Goal: Task Accomplishment & Management: Complete application form

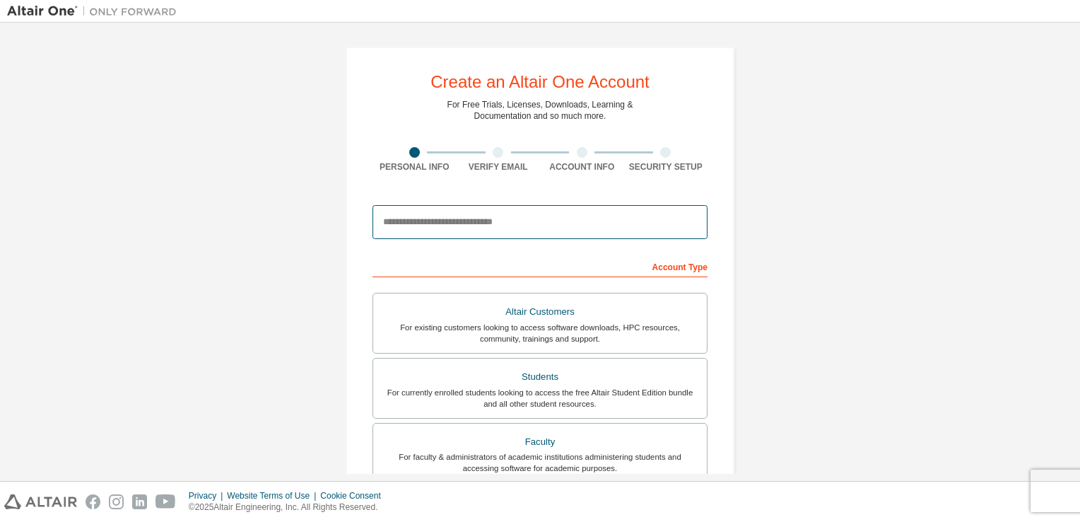
click at [631, 226] on input "email" at bounding box center [539, 222] width 335 height 34
type input "**********"
type input "********"
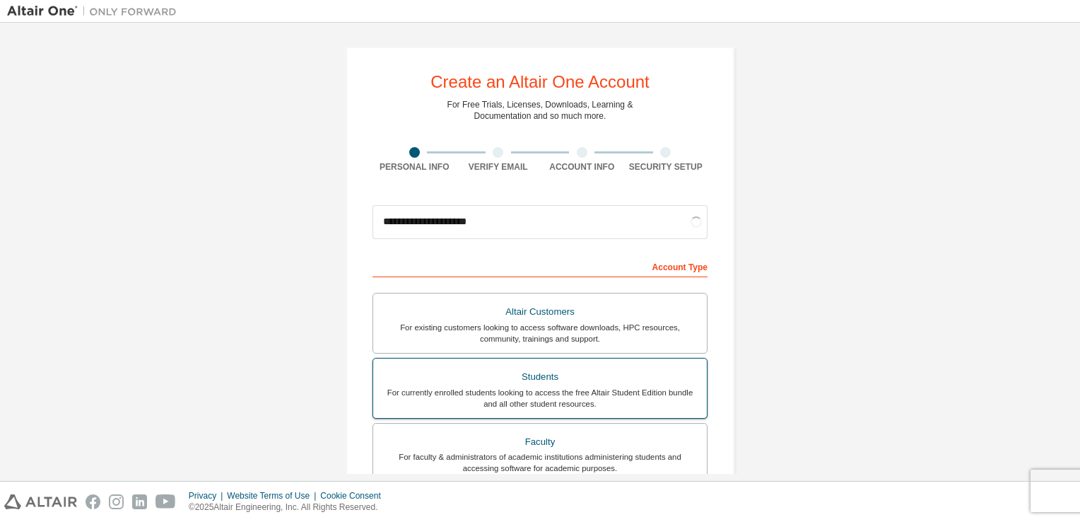
click at [536, 371] on div "Students" at bounding box center [540, 377] width 317 height 20
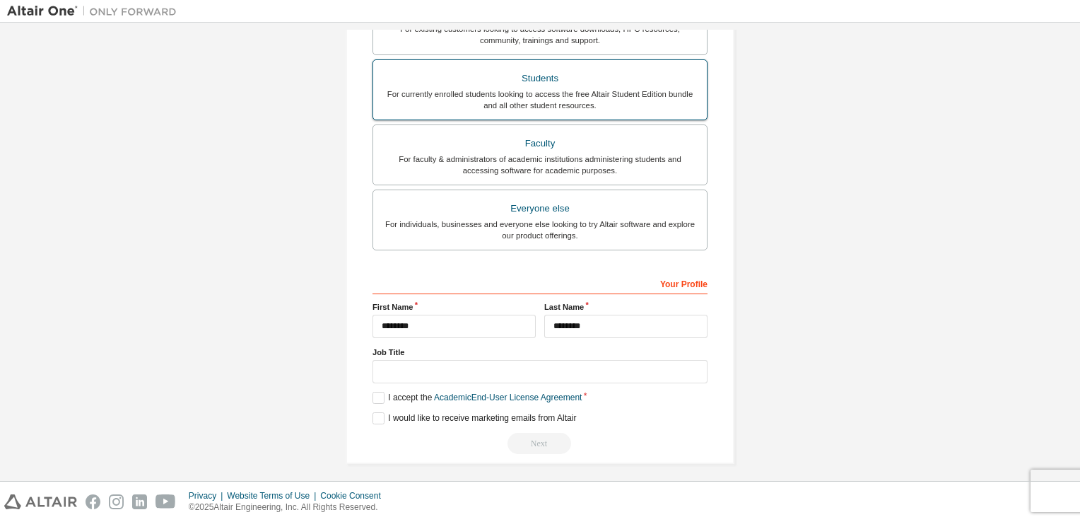
scroll to position [301, 0]
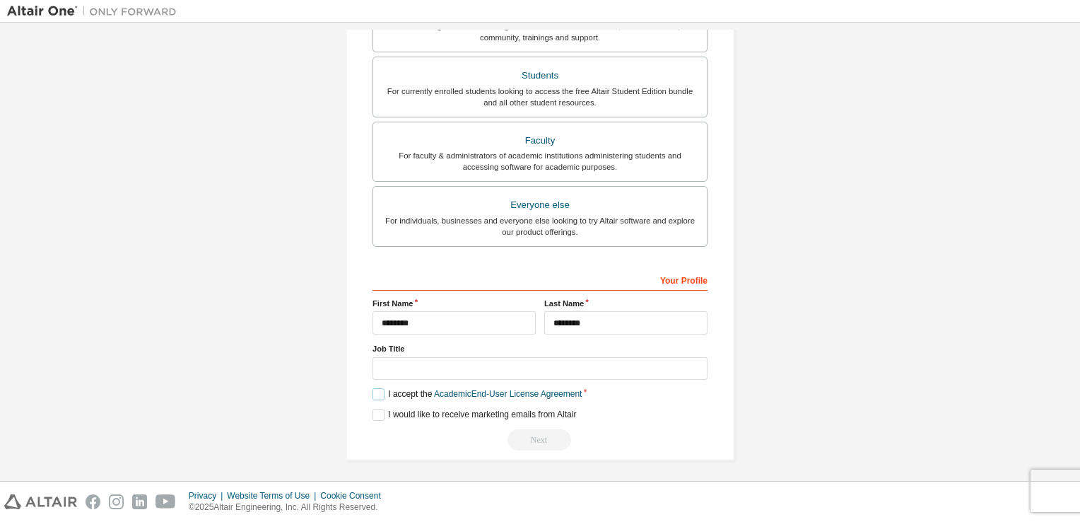
click at [420, 393] on label "I accept the Academic End-User License Agreement" at bounding box center [476, 394] width 209 height 12
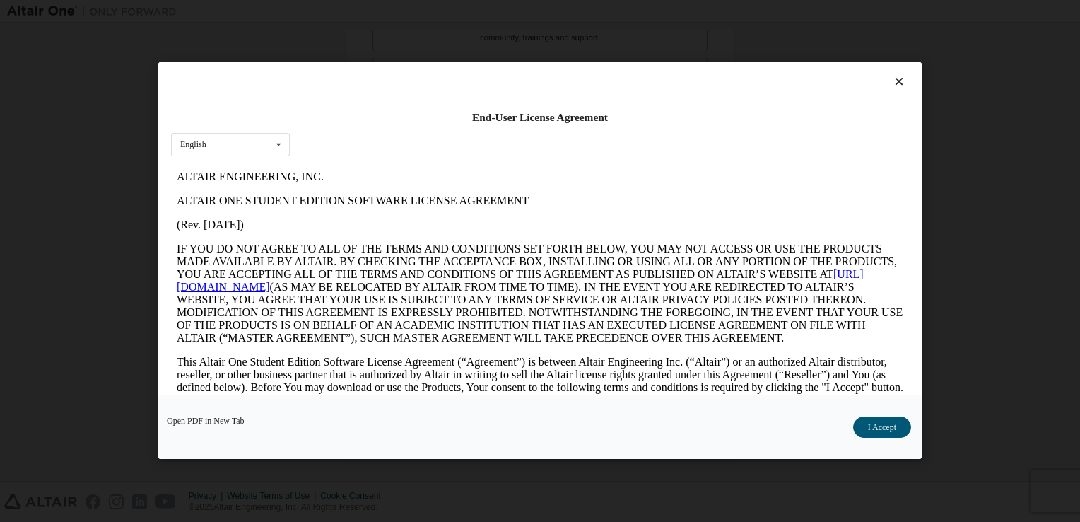
scroll to position [0, 0]
click at [876, 431] on button "I Accept" at bounding box center [882, 427] width 58 height 21
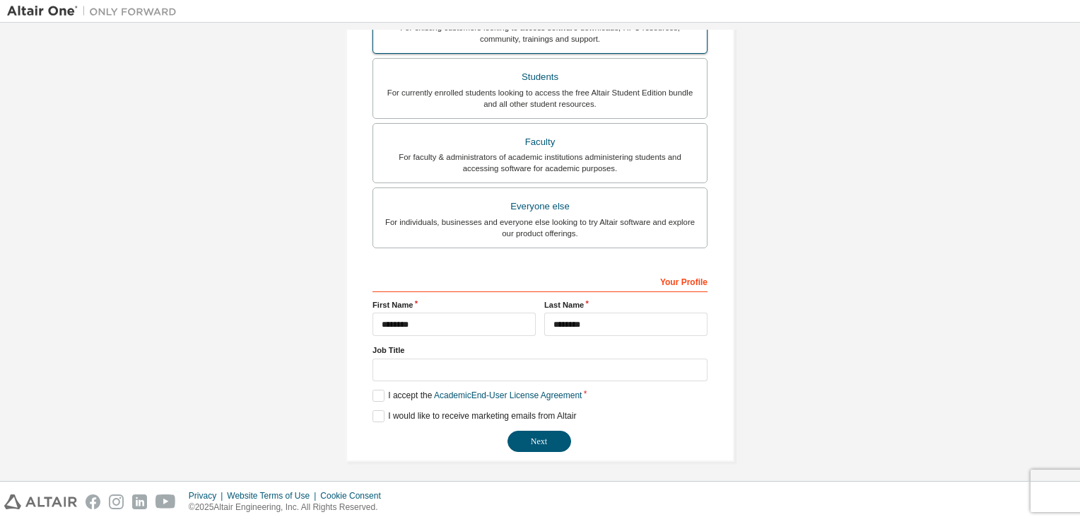
scroll to position [301, 0]
click at [540, 437] on button "Next" at bounding box center [539, 439] width 64 height 21
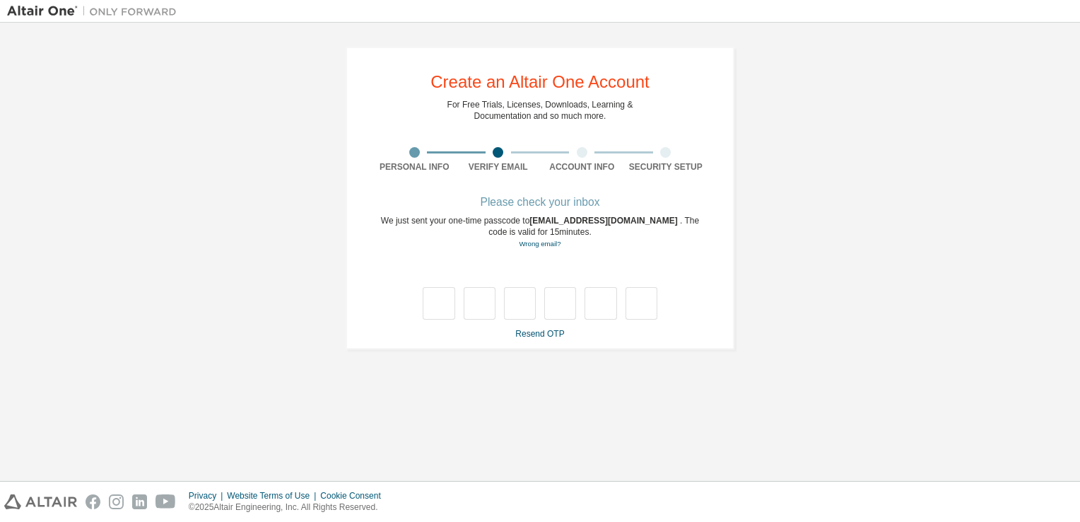
scroll to position [0, 0]
type input "*"
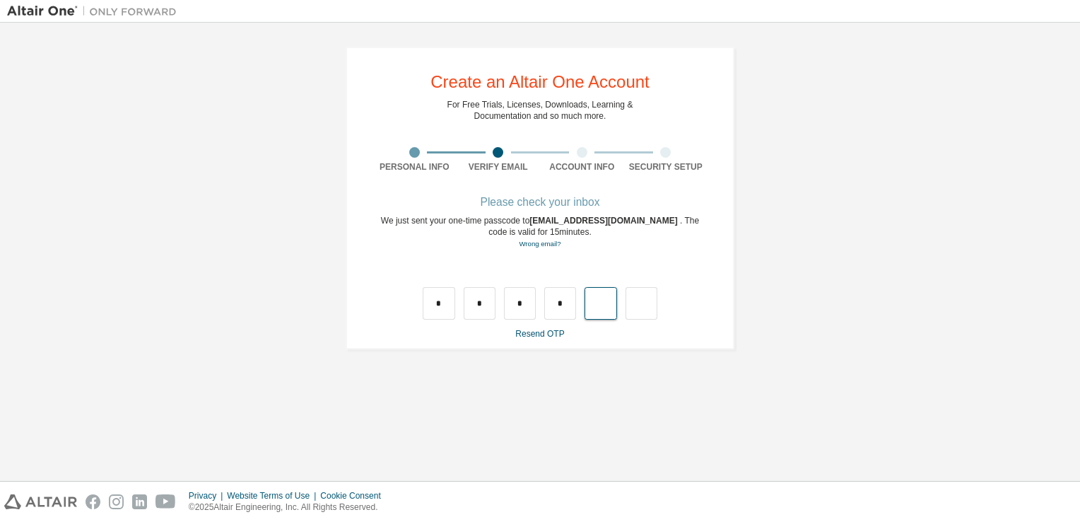
type input "*"
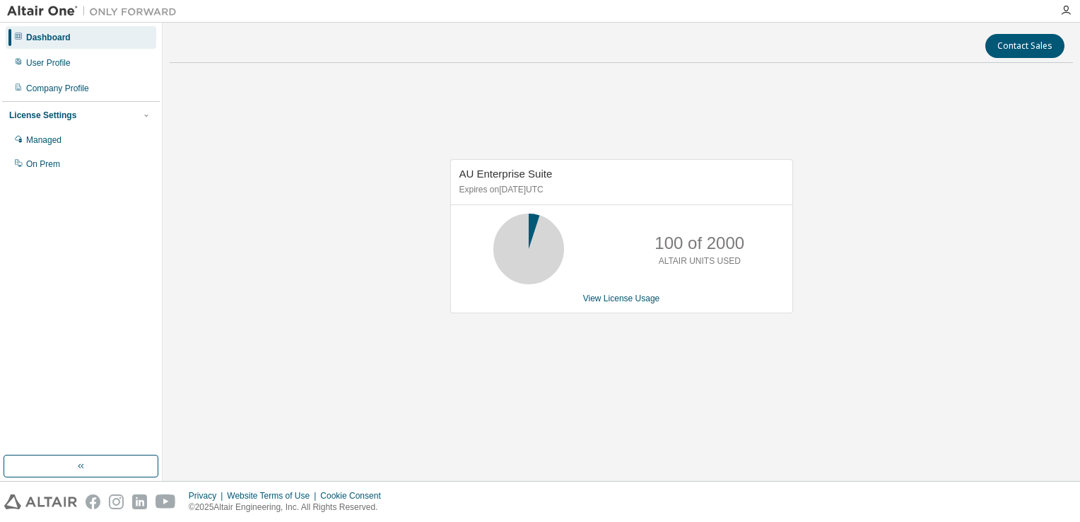
click at [60, 112] on div "License Settings" at bounding box center [42, 115] width 67 height 11
click at [61, 114] on div "License Settings" at bounding box center [42, 115] width 67 height 11
click at [49, 144] on div "Managed" at bounding box center [43, 139] width 35 height 11
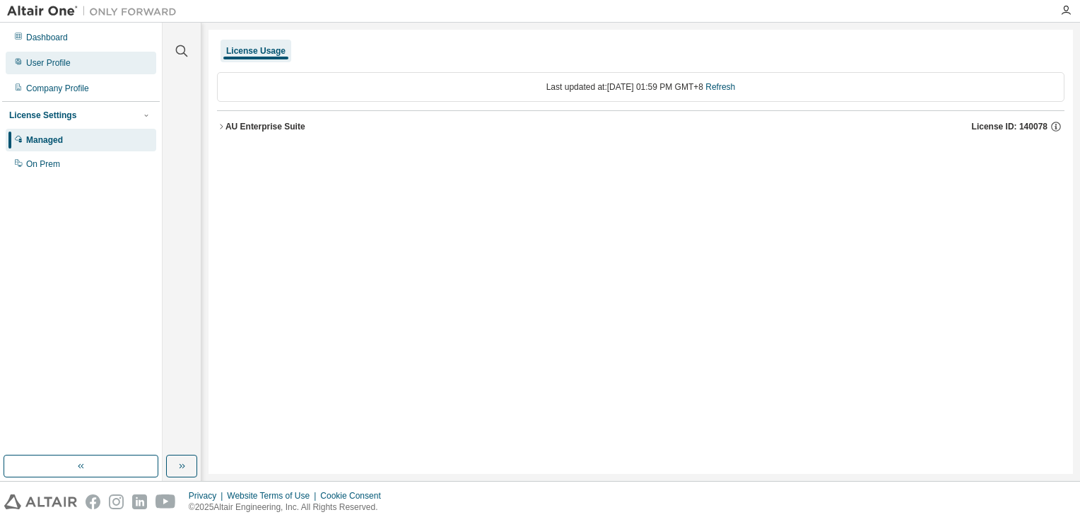
click at [52, 64] on div "User Profile" at bounding box center [48, 62] width 45 height 11
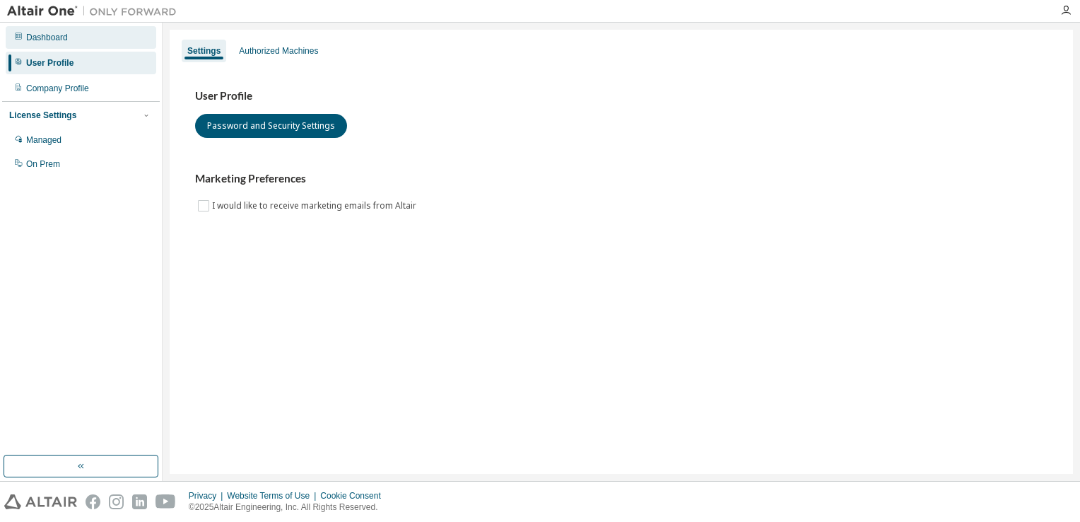
click at [43, 37] on div "Dashboard" at bounding box center [47, 37] width 42 height 11
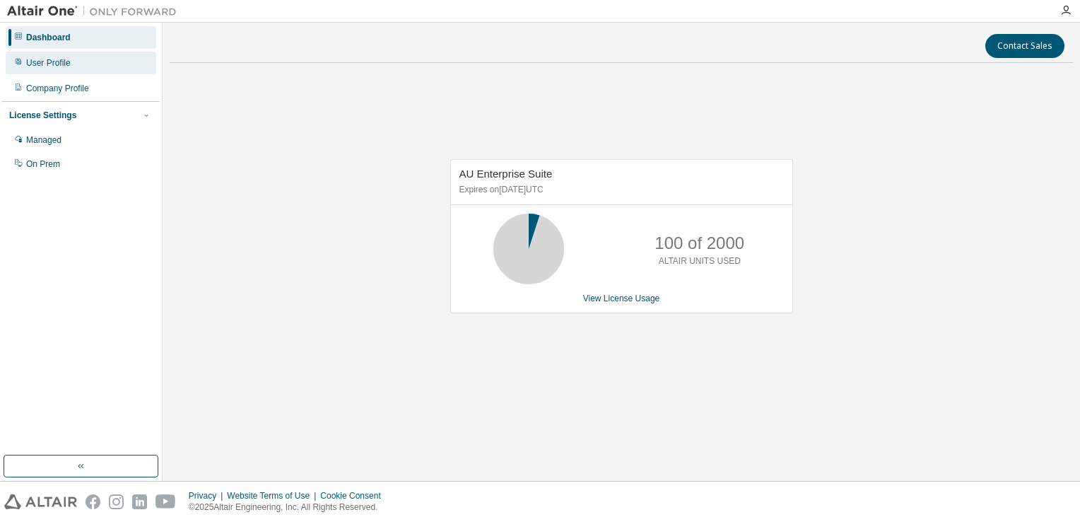
click at [52, 64] on div "User Profile" at bounding box center [48, 62] width 45 height 11
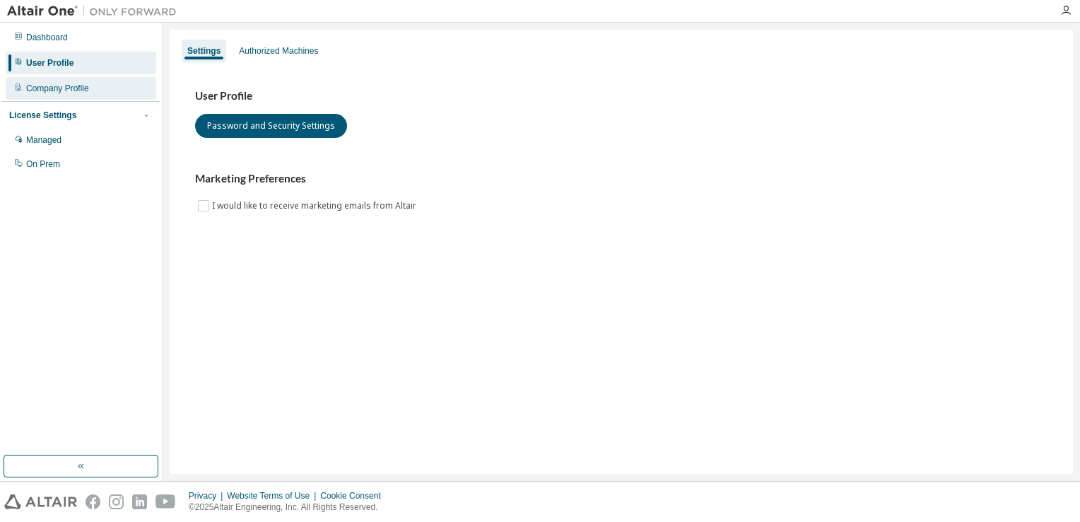
click at [52, 94] on div "Company Profile" at bounding box center [81, 88] width 151 height 23
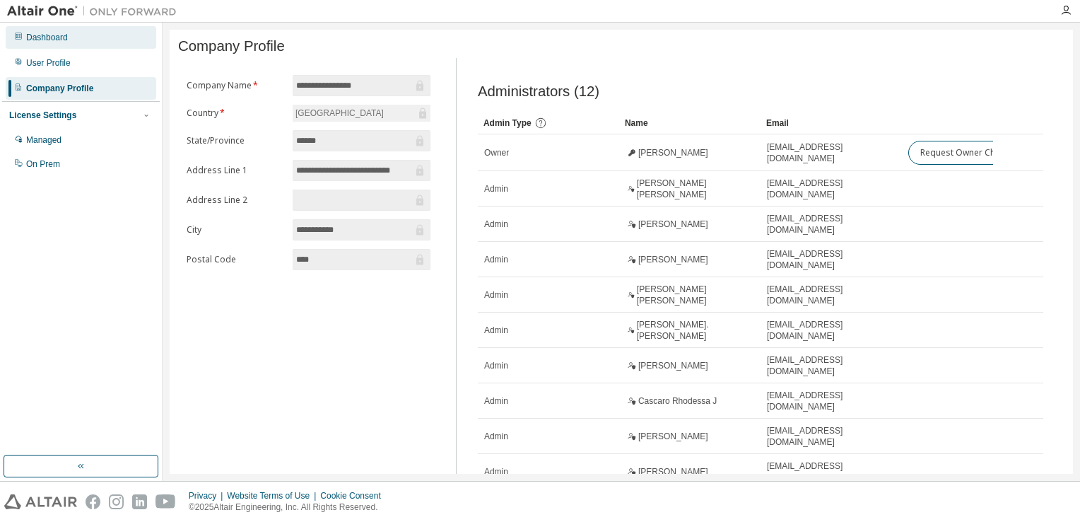
click at [37, 35] on div "Dashboard" at bounding box center [47, 37] width 42 height 11
